Goal: Transaction & Acquisition: Purchase product/service

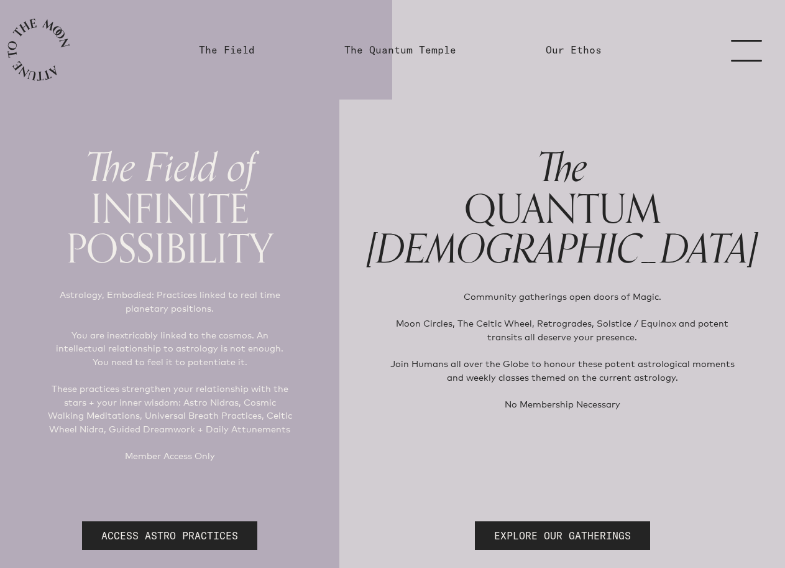
click at [766, 44] on link "menu" at bounding box center [754, 49] width 62 height 99
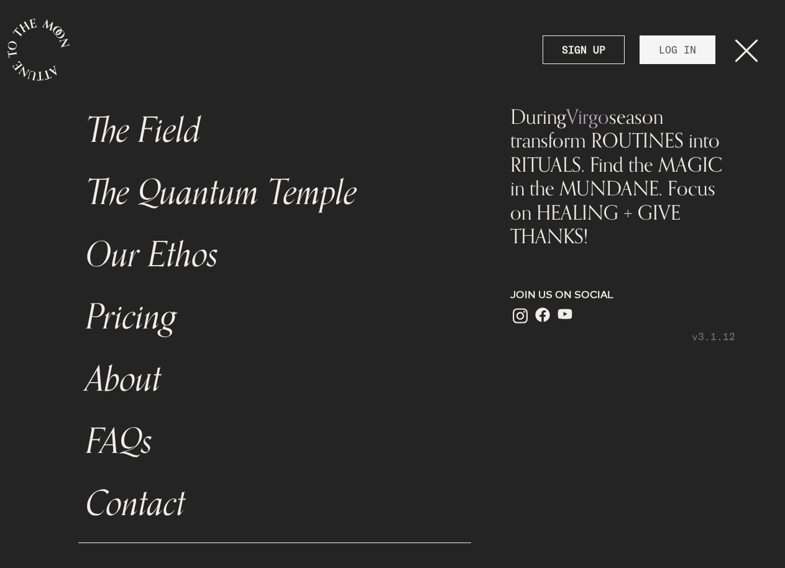
click at [154, 127] on link "The Field" at bounding box center [274, 130] width 393 height 62
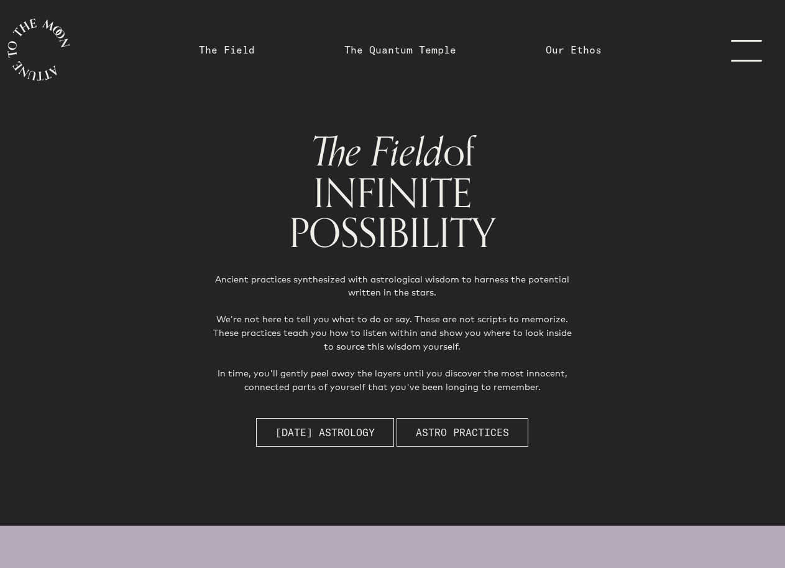
click at [437, 435] on span "Astro Practices" at bounding box center [462, 432] width 93 height 15
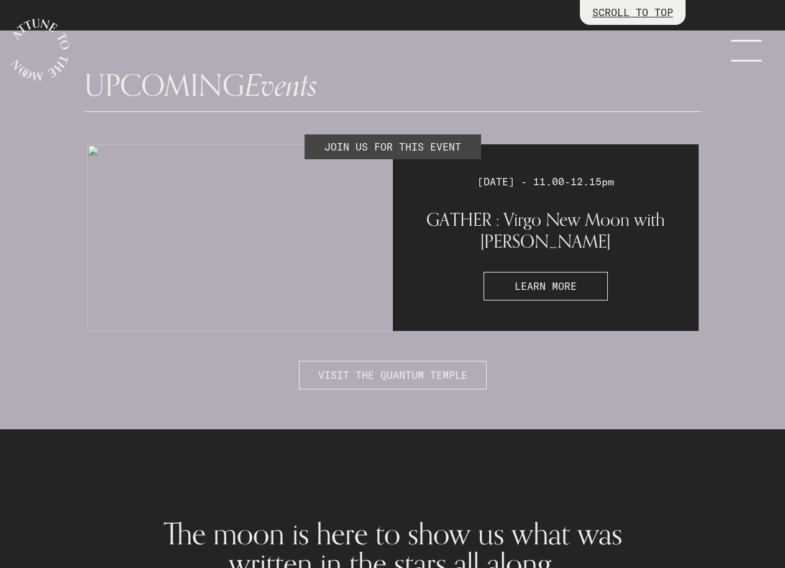
scroll to position [3239, 0]
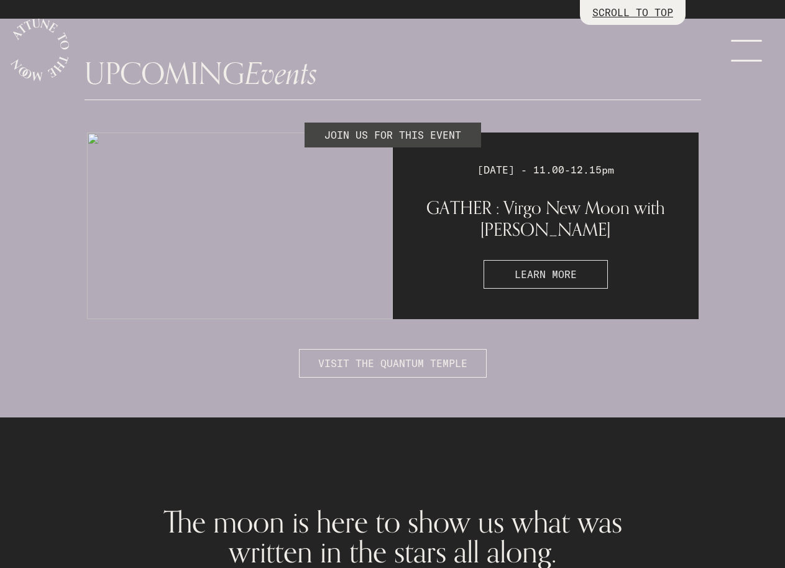
click at [593, 260] on button "LEARN MORE" at bounding box center [546, 274] width 124 height 29
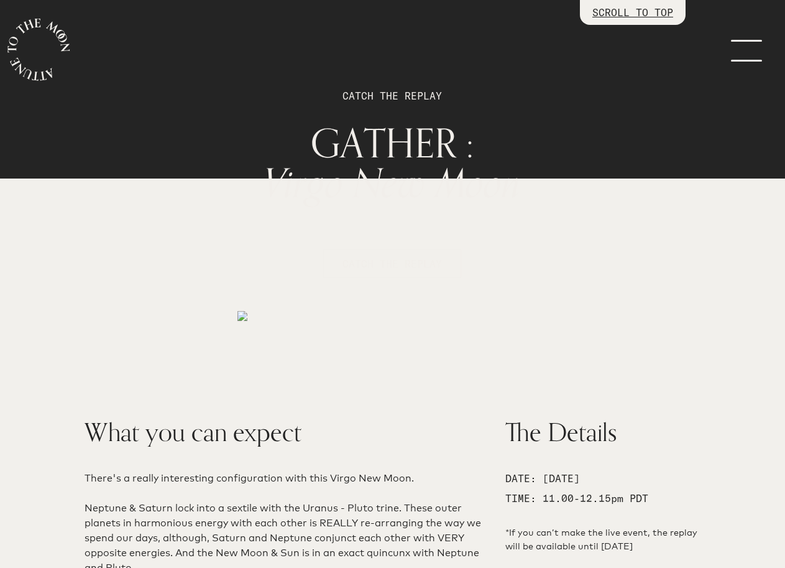
scroll to position [62, 0]
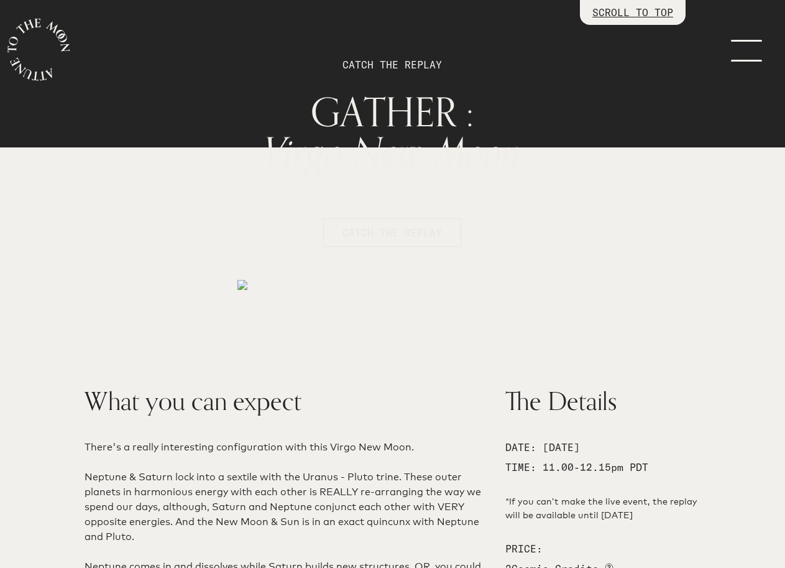
click at [387, 237] on span "CATCH THE REPLAY" at bounding box center [392, 232] width 99 height 15
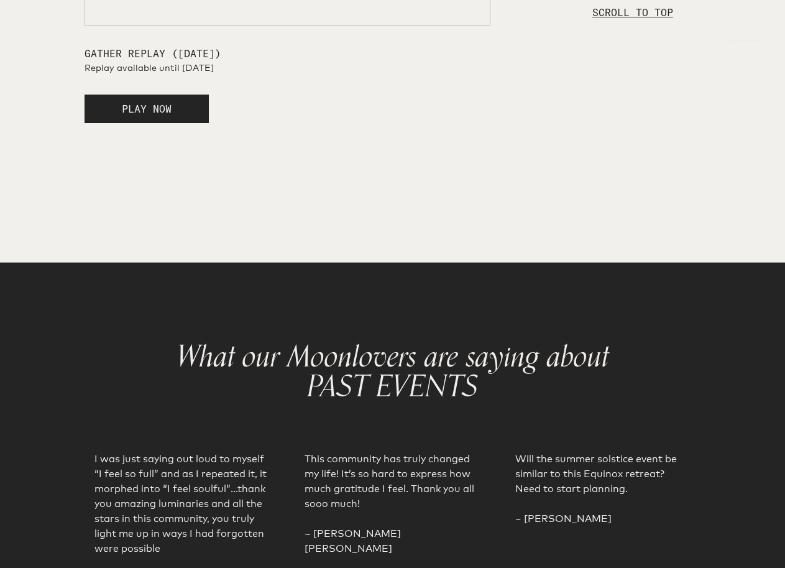
scroll to position [2071, 0]
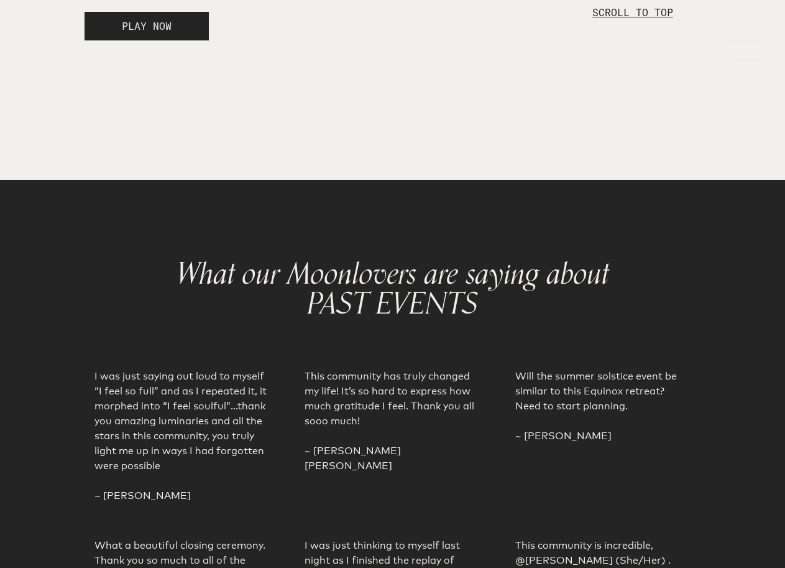
click at [108, 40] on button "PLAY NOW" at bounding box center [147, 26] width 124 height 29
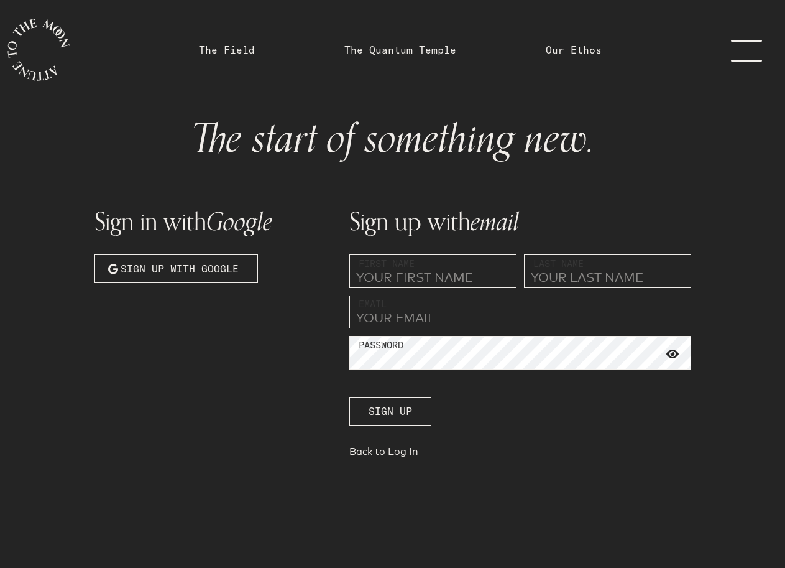
click at [409, 277] on input "text" at bounding box center [432, 271] width 167 height 34
click at [182, 262] on span "Sign up with Google" at bounding box center [180, 268] width 118 height 15
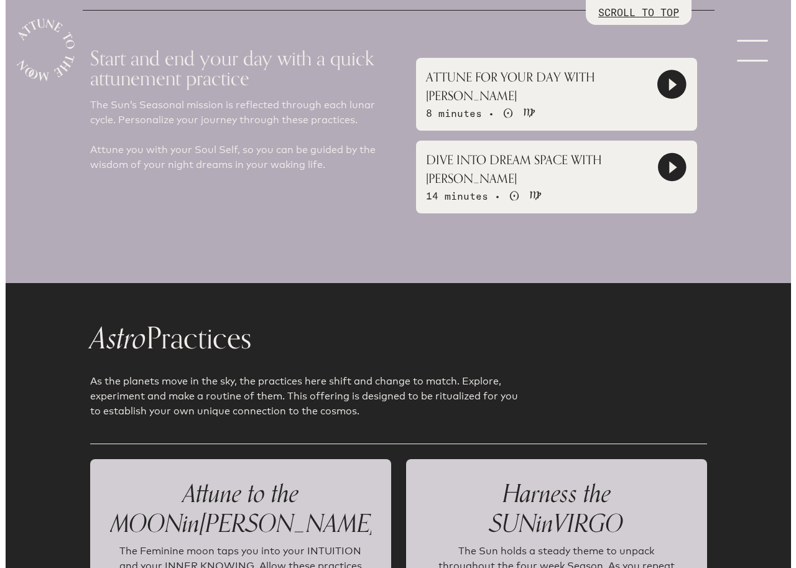
scroll to position [995, 0]
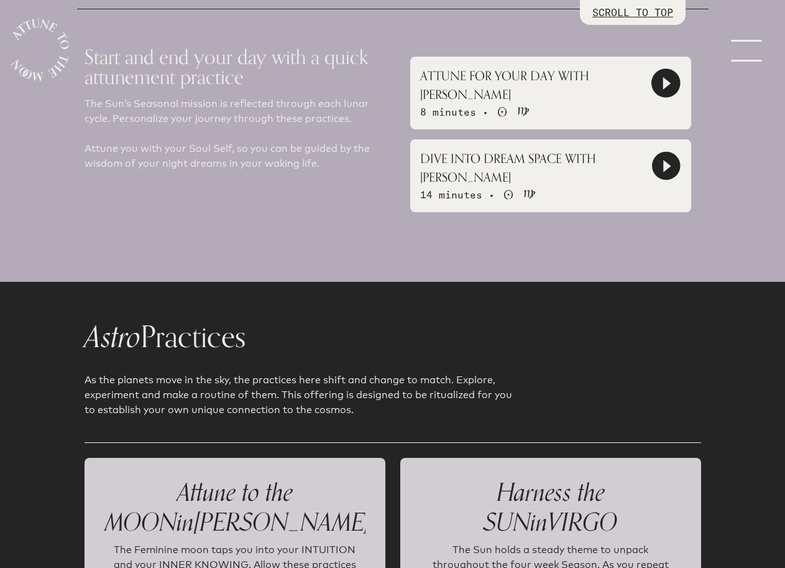
click at [654, 96] on icon at bounding box center [665, 82] width 27 height 27
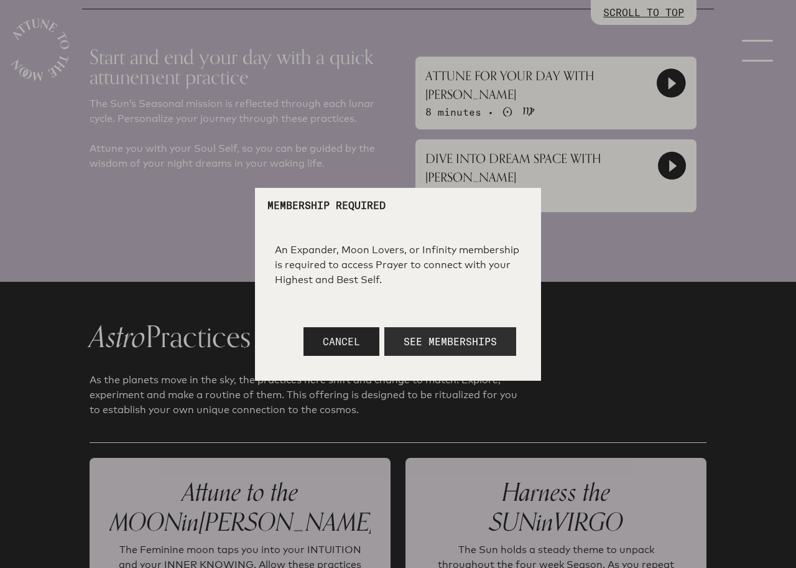
click at [408, 338] on span "See Memberships" at bounding box center [450, 341] width 93 height 12
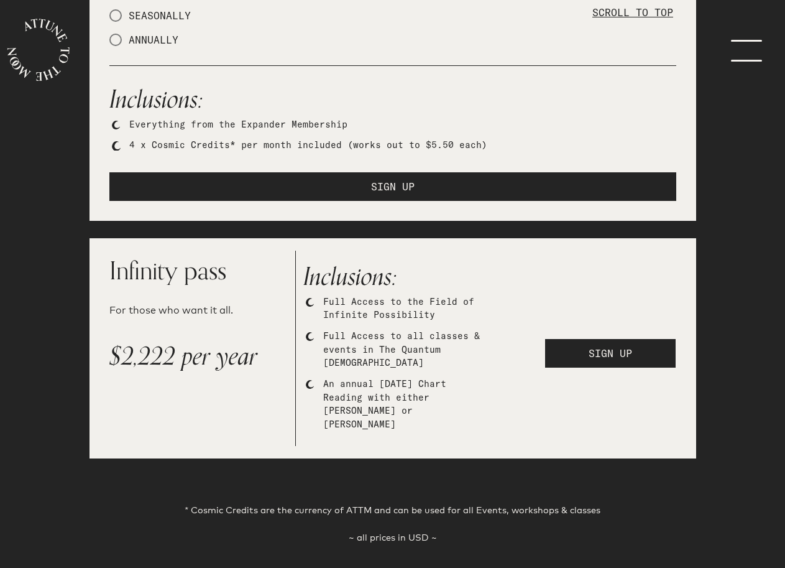
scroll to position [1244, 0]
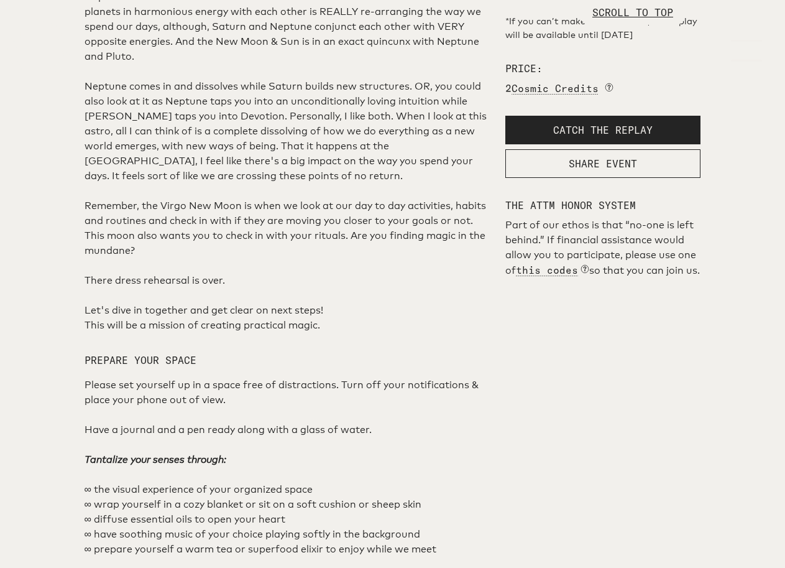
scroll to position [560, 0]
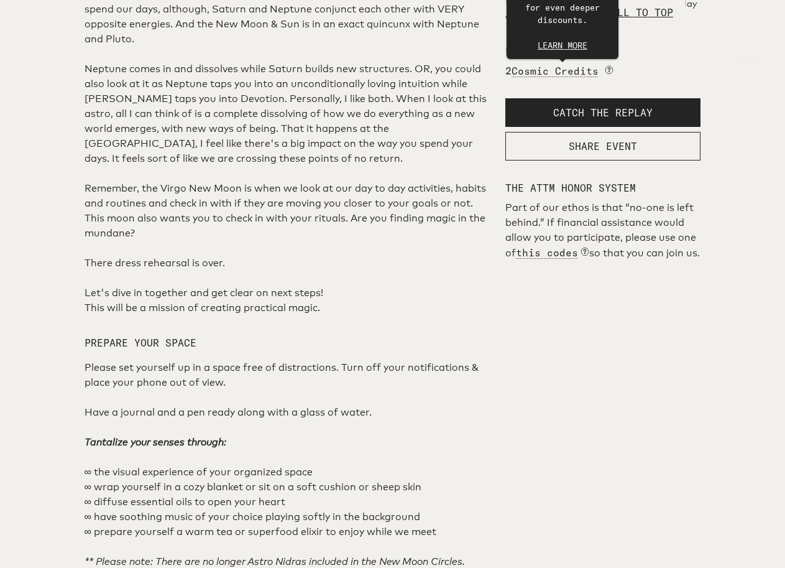
click at [593, 77] on span "Cosmic Credits" at bounding box center [555, 71] width 87 height 12
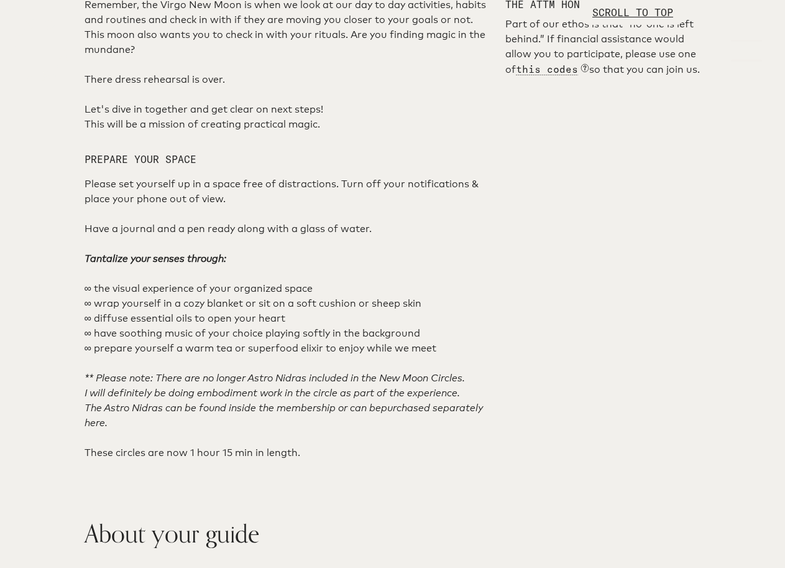
scroll to position [746, 0]
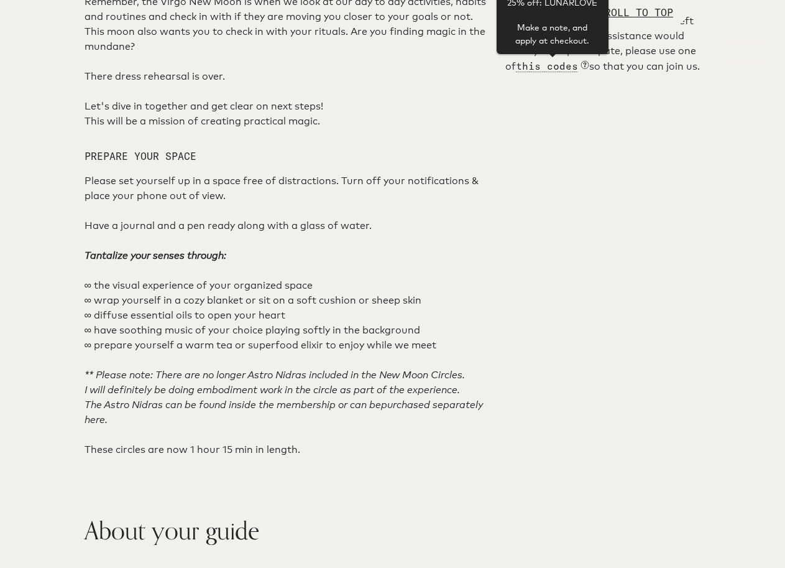
click at [539, 72] on span "this codes" at bounding box center [547, 66] width 62 height 12
click at [582, 55] on div "25% off: LUNARLOVE Make a note, and apply at checkout." at bounding box center [553, 22] width 112 height 63
drag, startPoint x: 604, startPoint y: 297, endPoint x: 548, endPoint y: 300, distance: 55.4
click at [548, 55] on div "25% off: LUNARLOVE Make a note, and apply at checkout." at bounding box center [553, 22] width 112 height 63
copy div "LUNARLOVE"
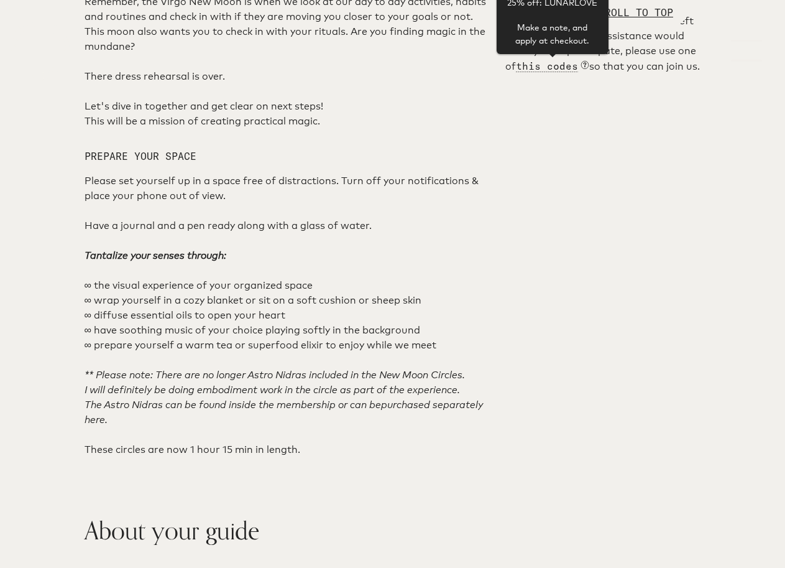
click at [456, 447] on div "What you can expect There's a really interesting configuration with this Virgo …" at bounding box center [287, 541] width 421 height 1701
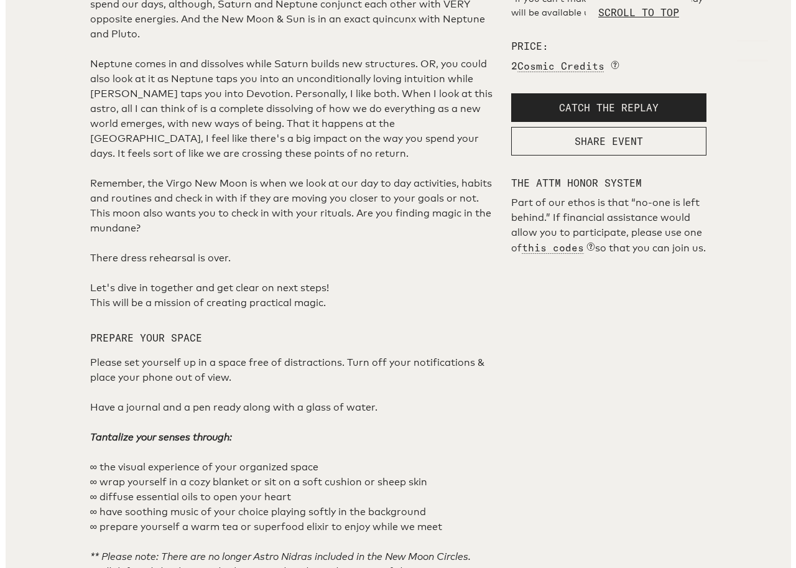
scroll to position [560, 0]
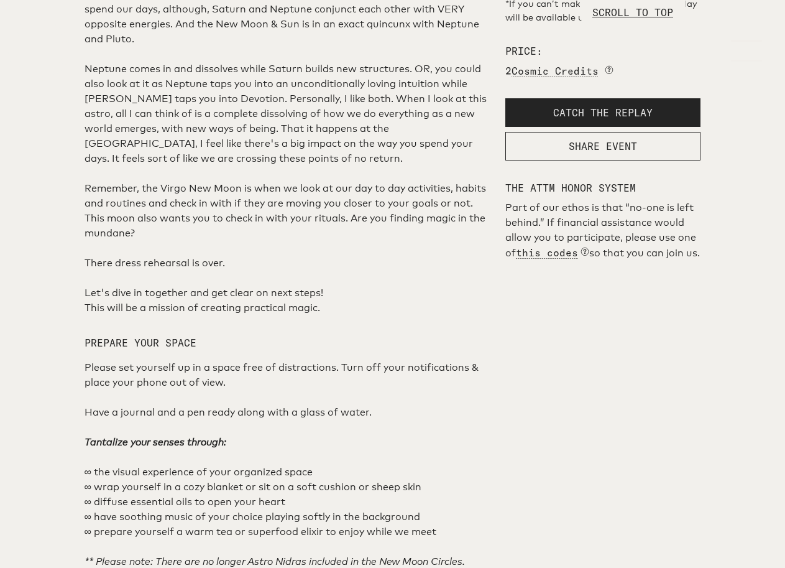
click at [566, 119] on span "CATCH THE REPLAY" at bounding box center [602, 112] width 99 height 12
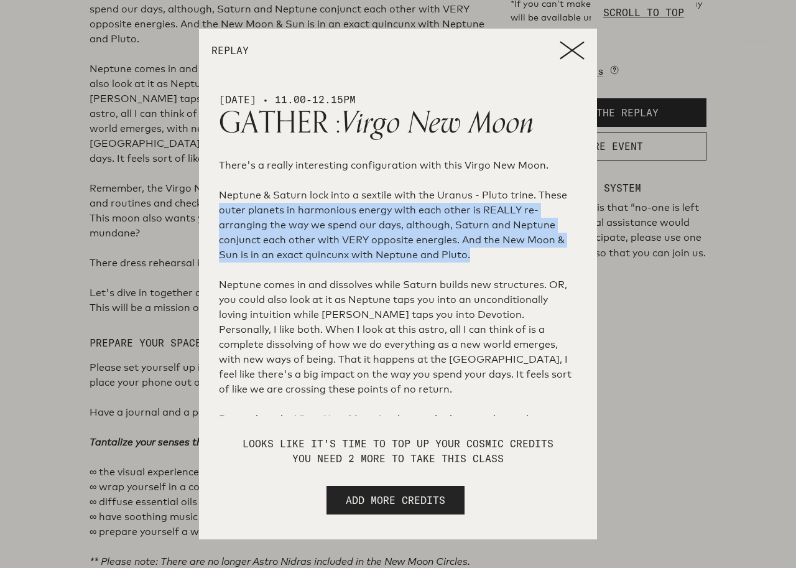
drag, startPoint x: 580, startPoint y: 193, endPoint x: 574, endPoint y: 251, distance: 58.8
click at [574, 251] on section "[DATE] • 11.00-12.15pm GATHER : Virgo New Moon There's a really interesting con…" at bounding box center [398, 244] width 398 height 344
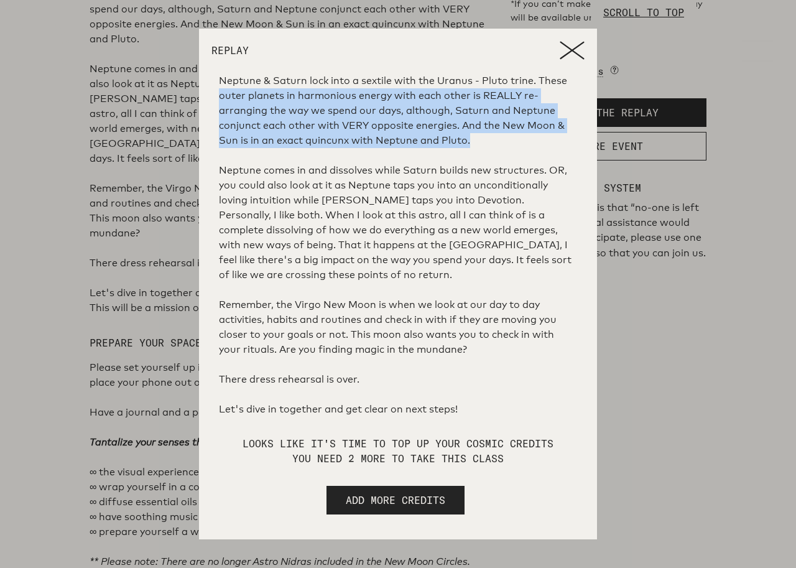
scroll to position [169, 0]
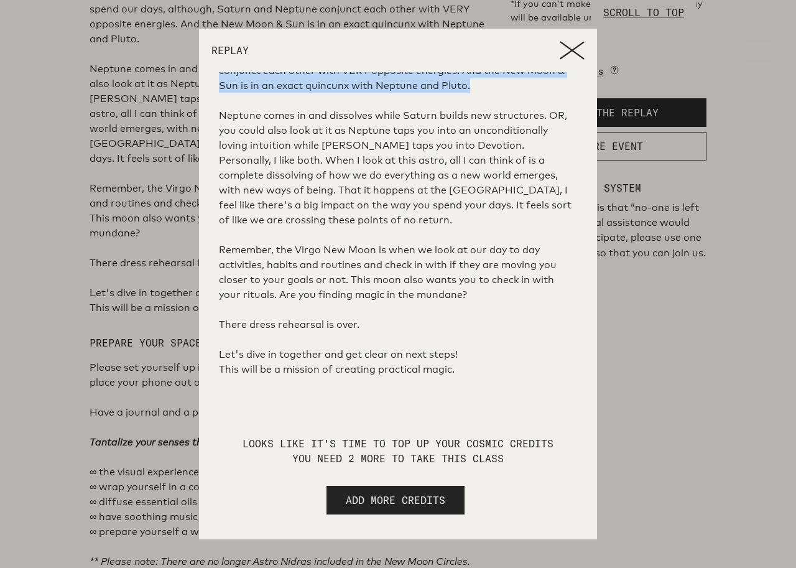
click at [442, 495] on span "ADD MORE CREDITS" at bounding box center [395, 499] width 99 height 15
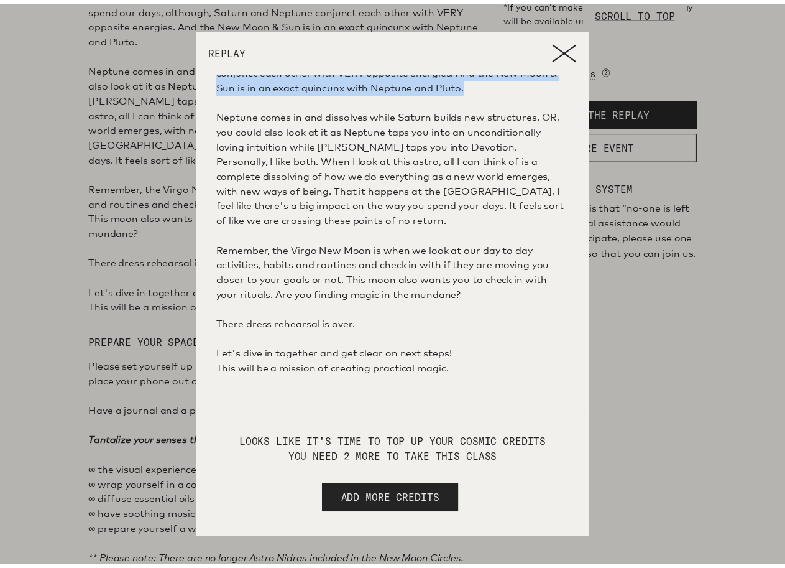
scroll to position [0, 0]
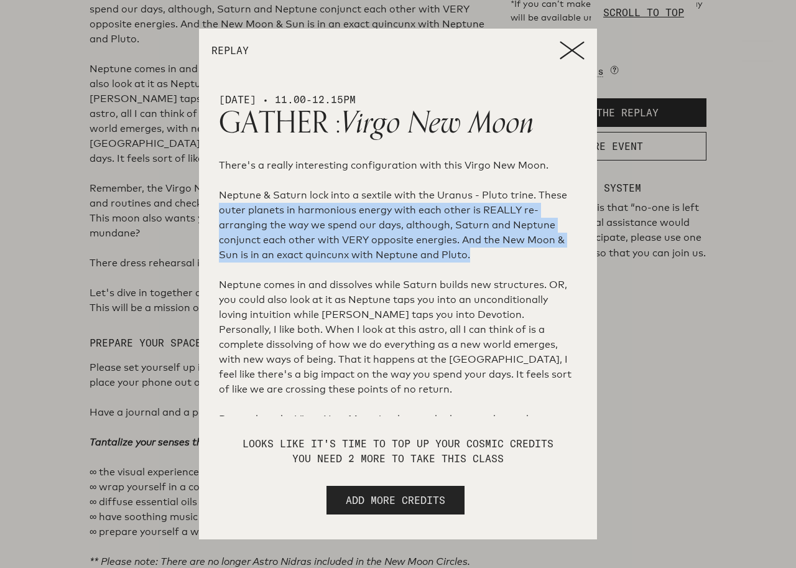
select select "2"
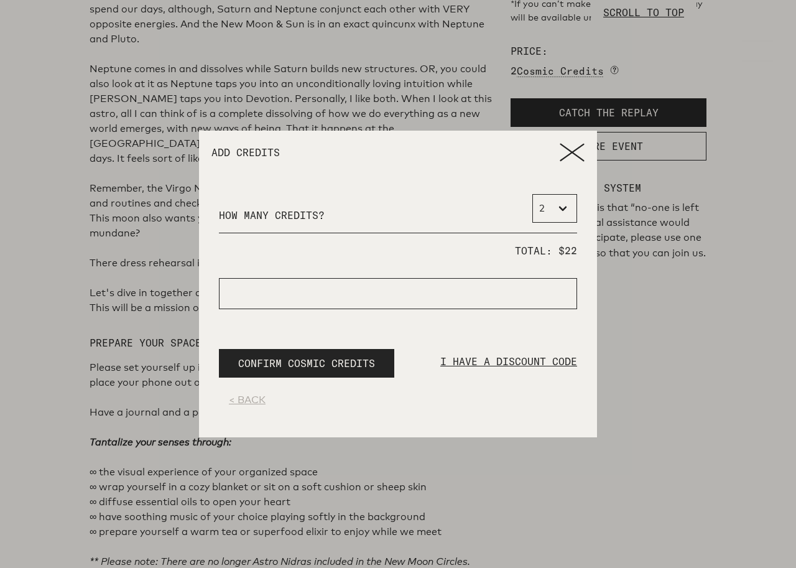
click at [456, 358] on p "I HAVE A DISCOUNT CODE" at bounding box center [508, 368] width 137 height 29
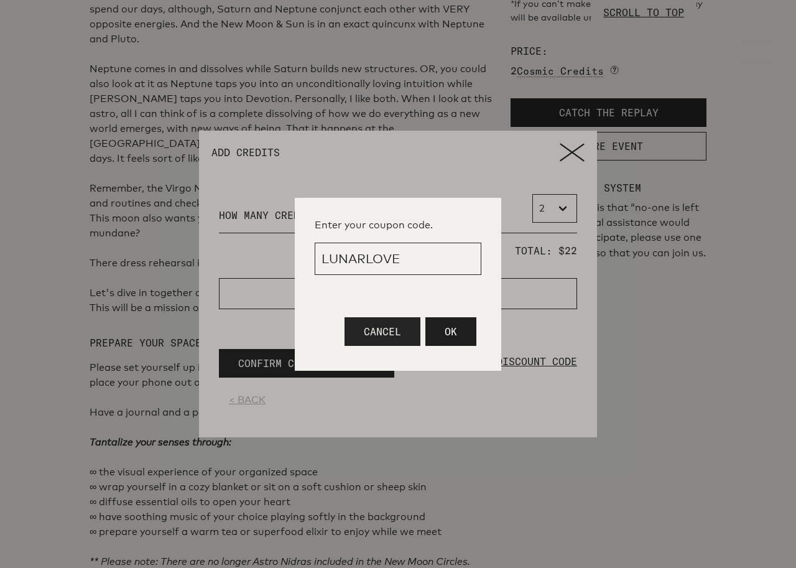
type input "LUNARLOVE"
click at [450, 334] on span "OK" at bounding box center [451, 331] width 12 height 12
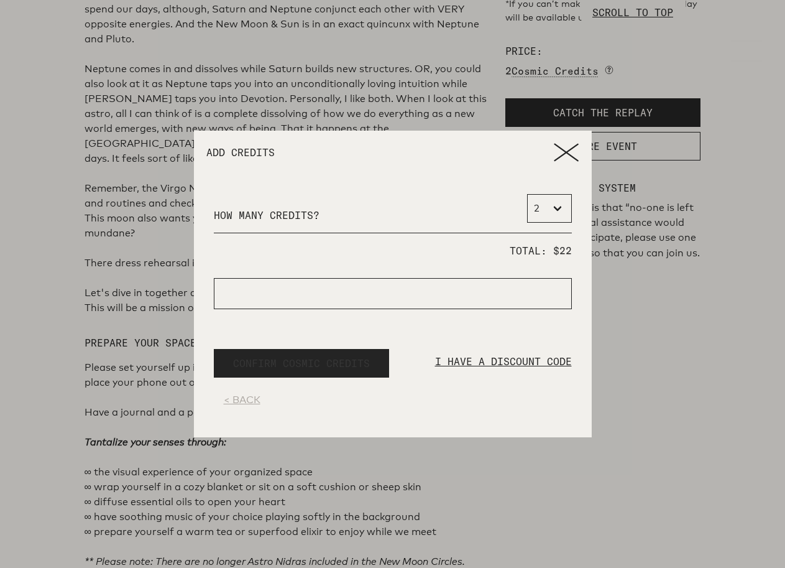
click at [338, 361] on span "CONFIRM COSMIC CREDITS" at bounding box center [301, 363] width 137 height 15
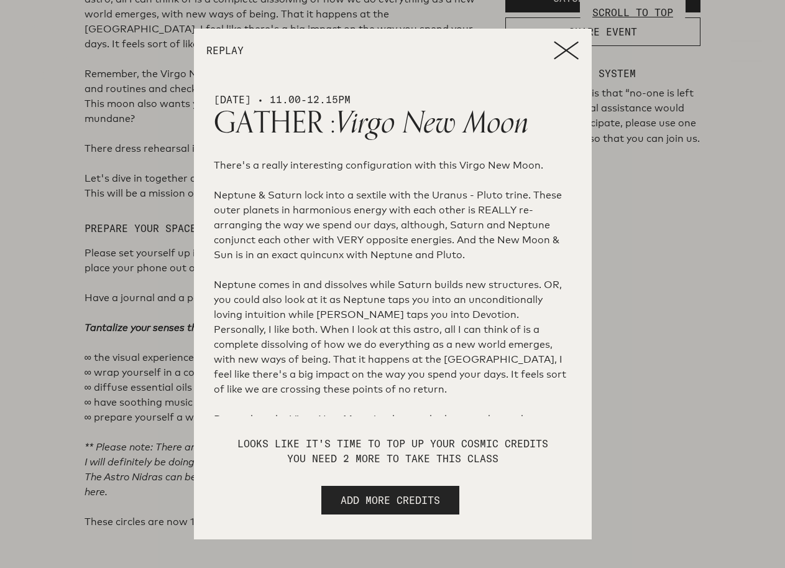
scroll to position [746, 0]
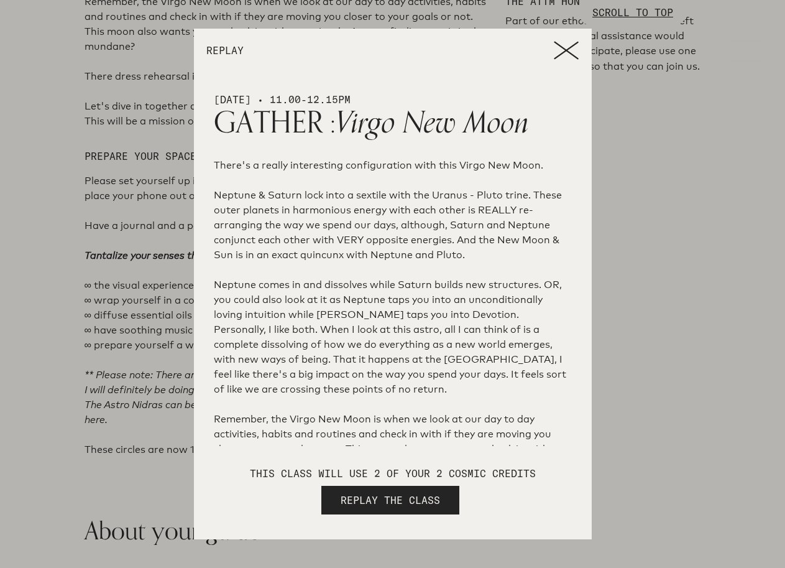
click at [570, 52] on icon at bounding box center [566, 50] width 23 height 17
